Goal: Information Seeking & Learning: Learn about a topic

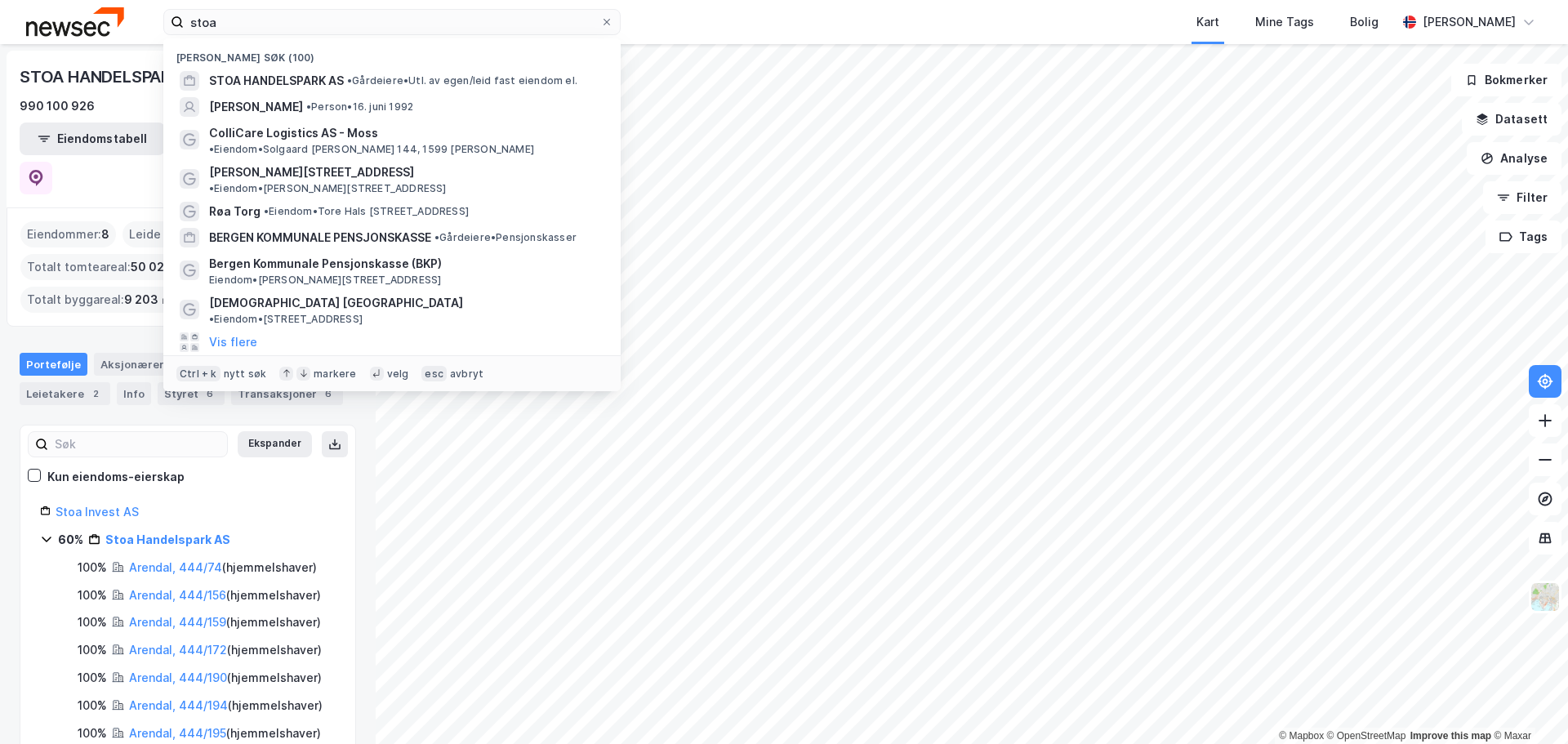
click at [273, 27] on input "stoa" at bounding box center [392, 22] width 416 height 25
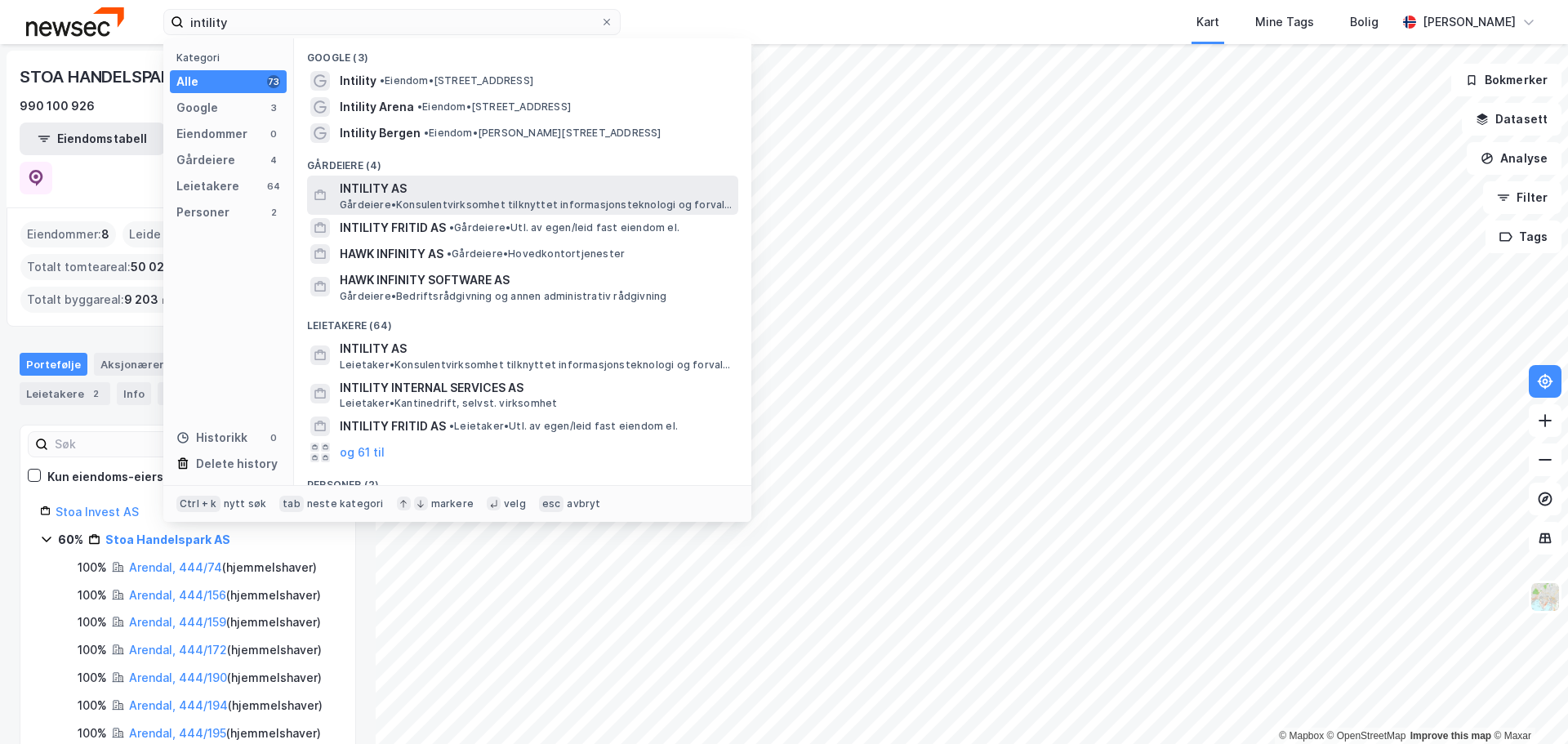
type input "intility"
click at [561, 191] on span "INTILITY AS" at bounding box center [535, 189] width 392 height 20
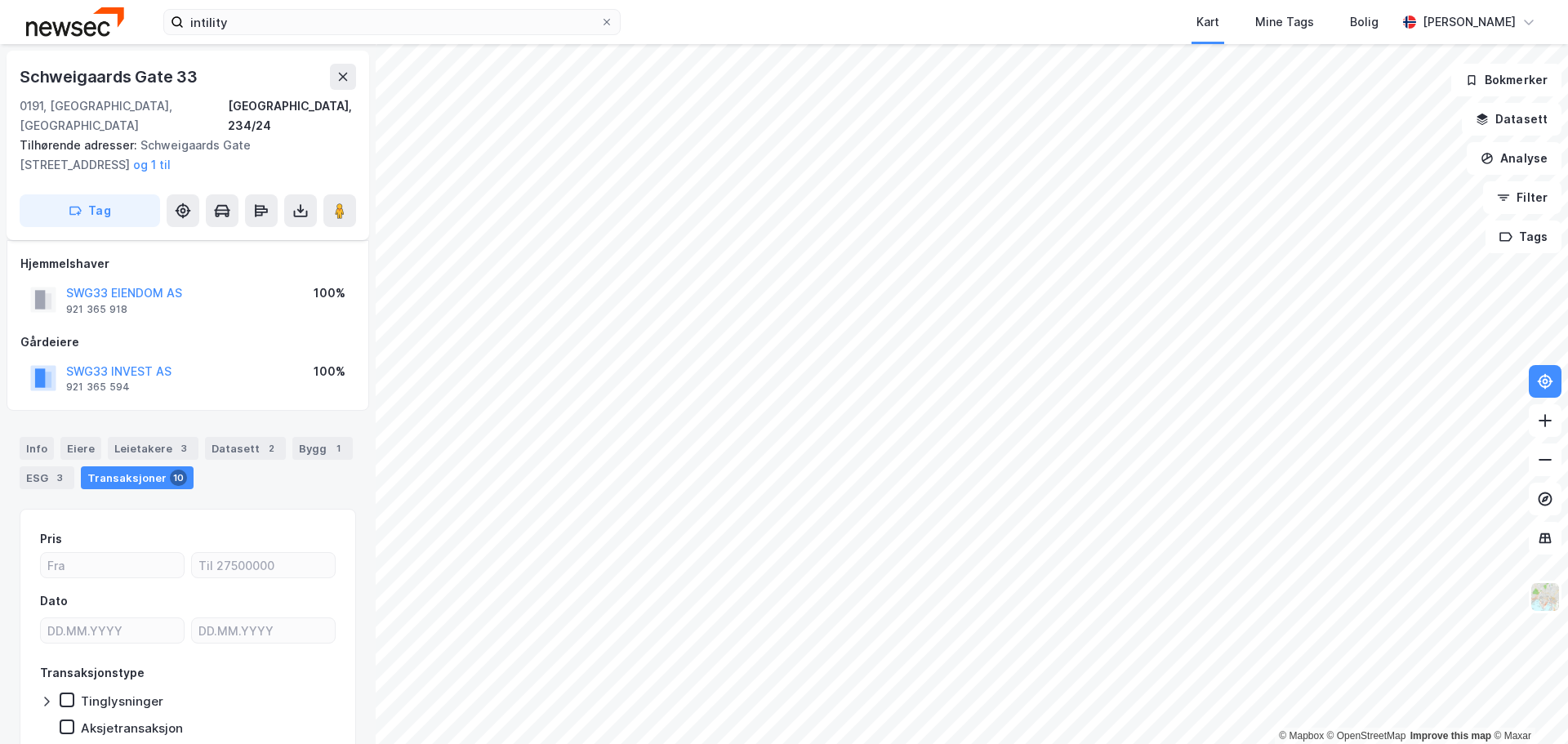
scroll to position [51, 0]
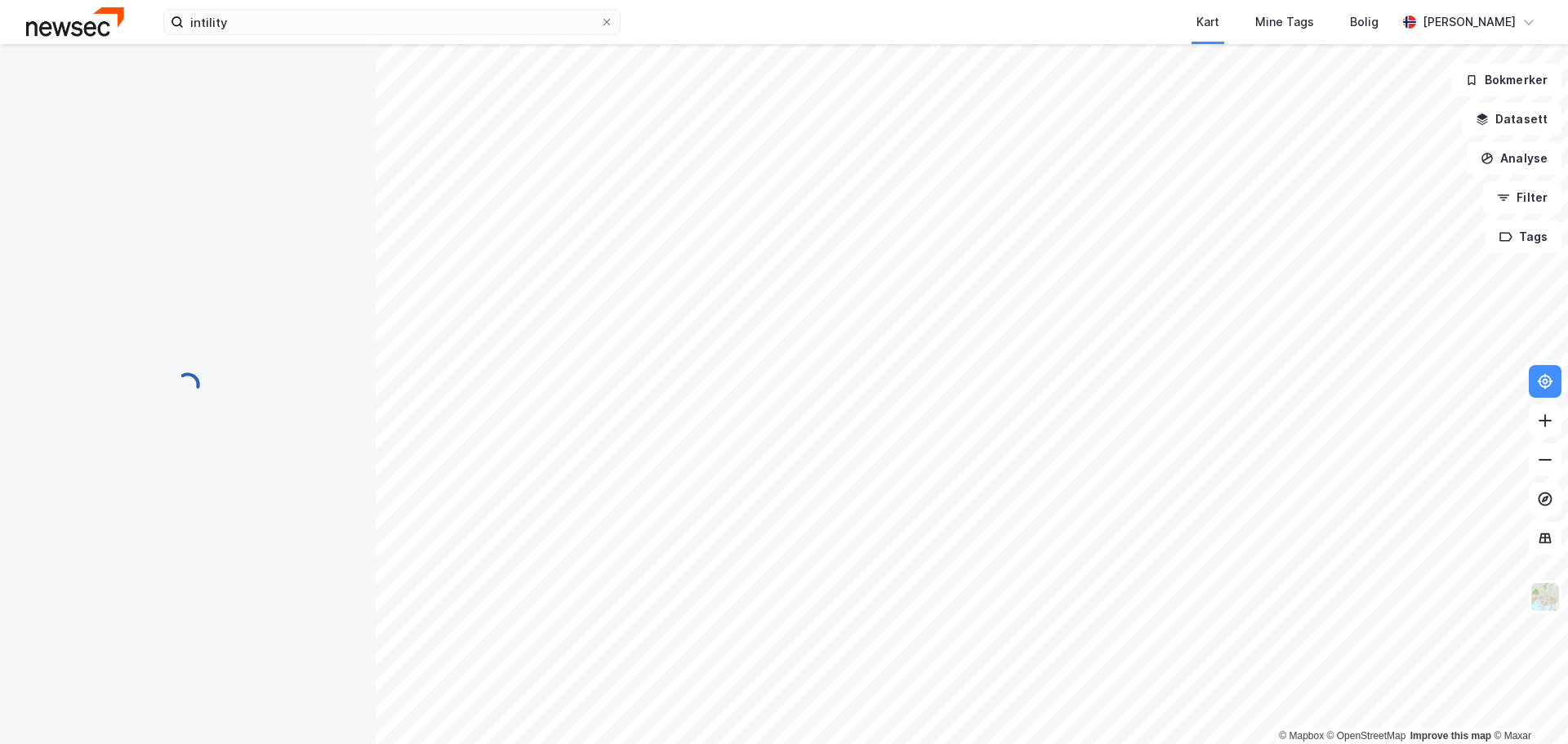
scroll to position [12, 0]
